Goal: Task Accomplishment & Management: Use online tool/utility

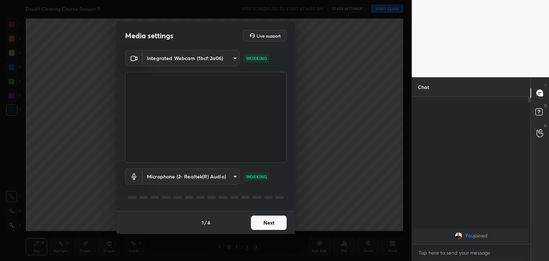
click at [266, 227] on button "Next" at bounding box center [269, 222] width 36 height 14
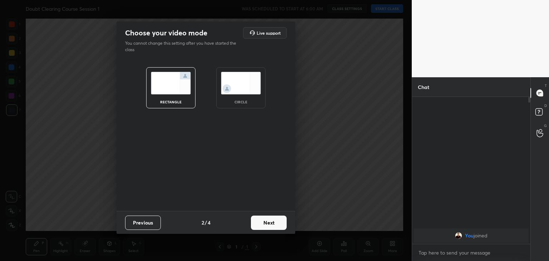
click at [251, 78] on img at bounding box center [241, 83] width 40 height 23
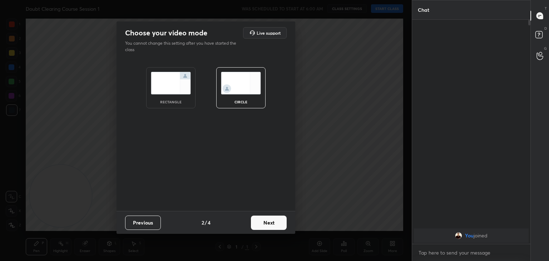
click at [263, 219] on button "Next" at bounding box center [269, 222] width 36 height 14
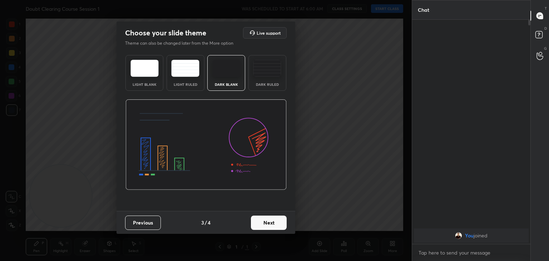
click at [265, 222] on button "Next" at bounding box center [269, 222] width 36 height 14
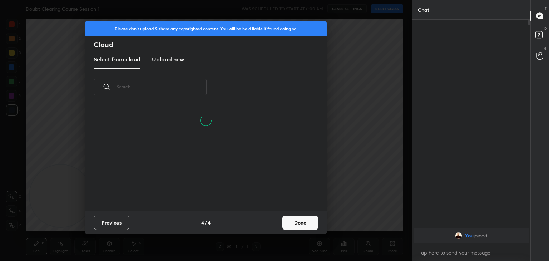
click at [284, 222] on button "Done" at bounding box center [300, 222] width 36 height 14
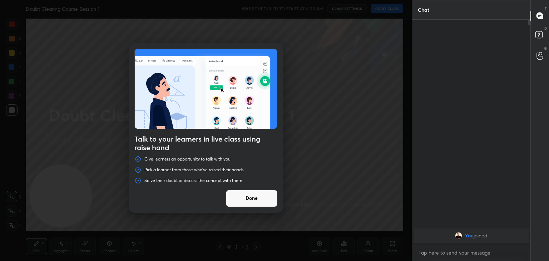
click at [262, 205] on button "Done" at bounding box center [251, 198] width 51 height 17
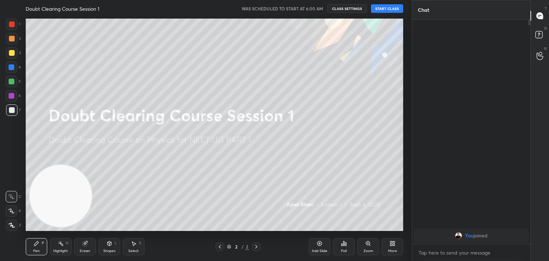
click at [380, 10] on button "START CLASS" at bounding box center [387, 8] width 32 height 9
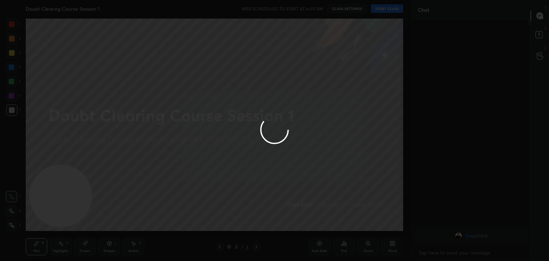
type textarea "x"
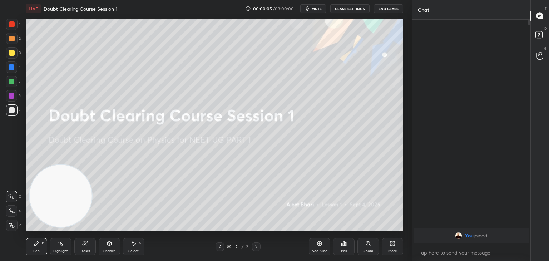
click at [319, 9] on span "mute" at bounding box center [317, 8] width 10 height 5
